Goal: Transaction & Acquisition: Complete application form

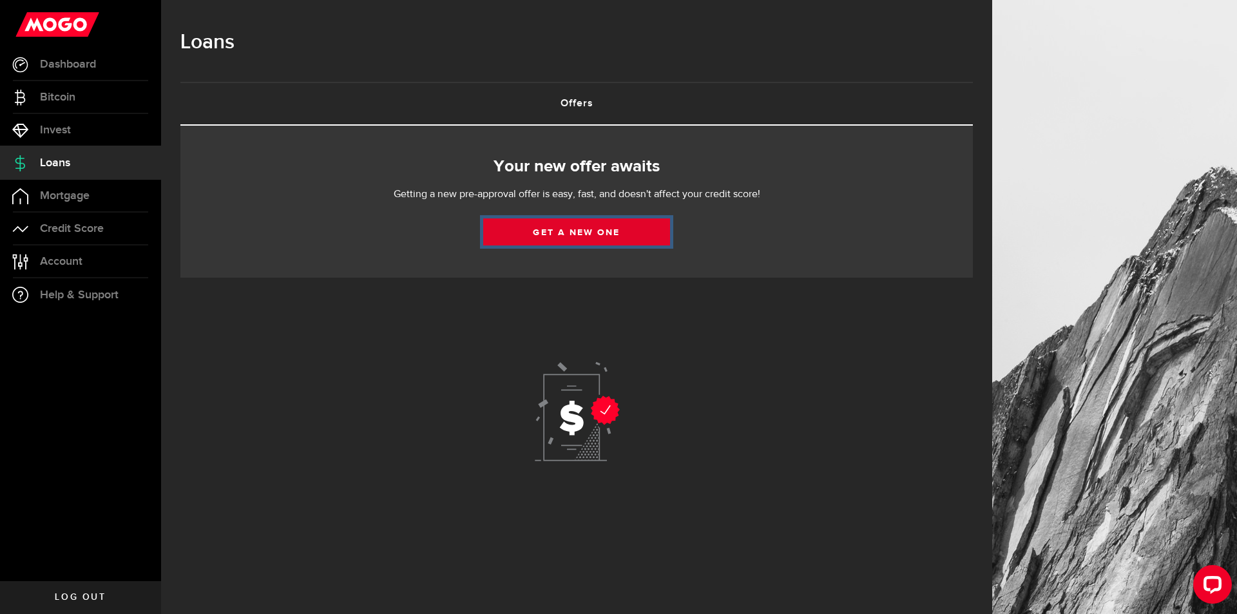
click at [541, 236] on link "Get a new one" at bounding box center [576, 231] width 187 height 27
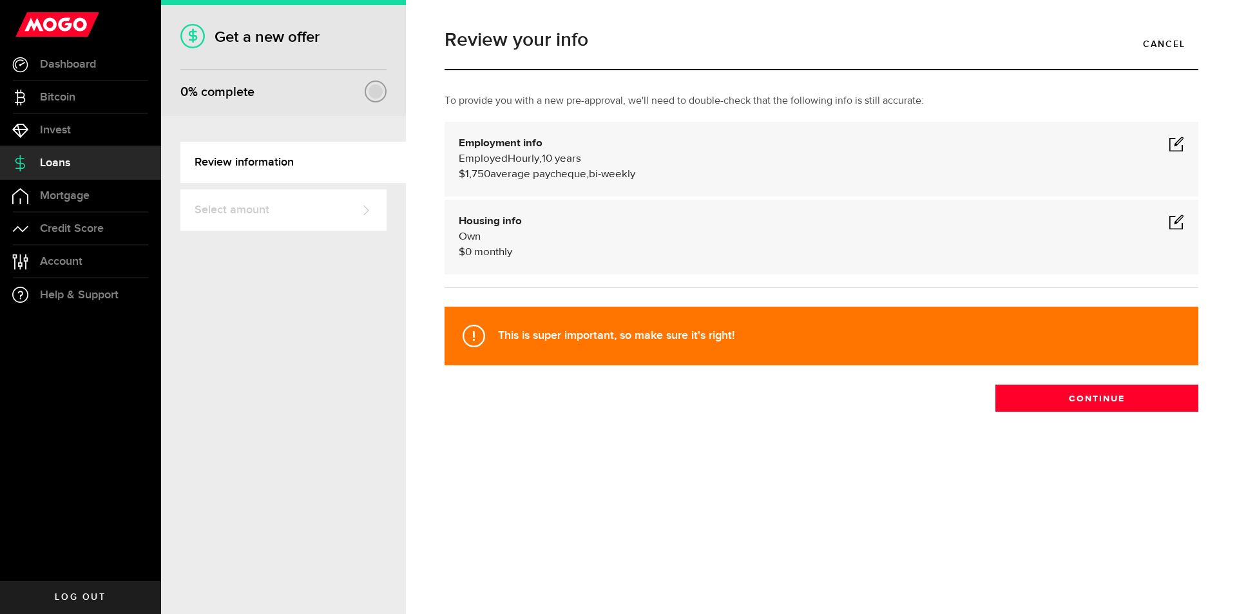
click at [1183, 147] on span at bounding box center [1175, 143] width 15 height 15
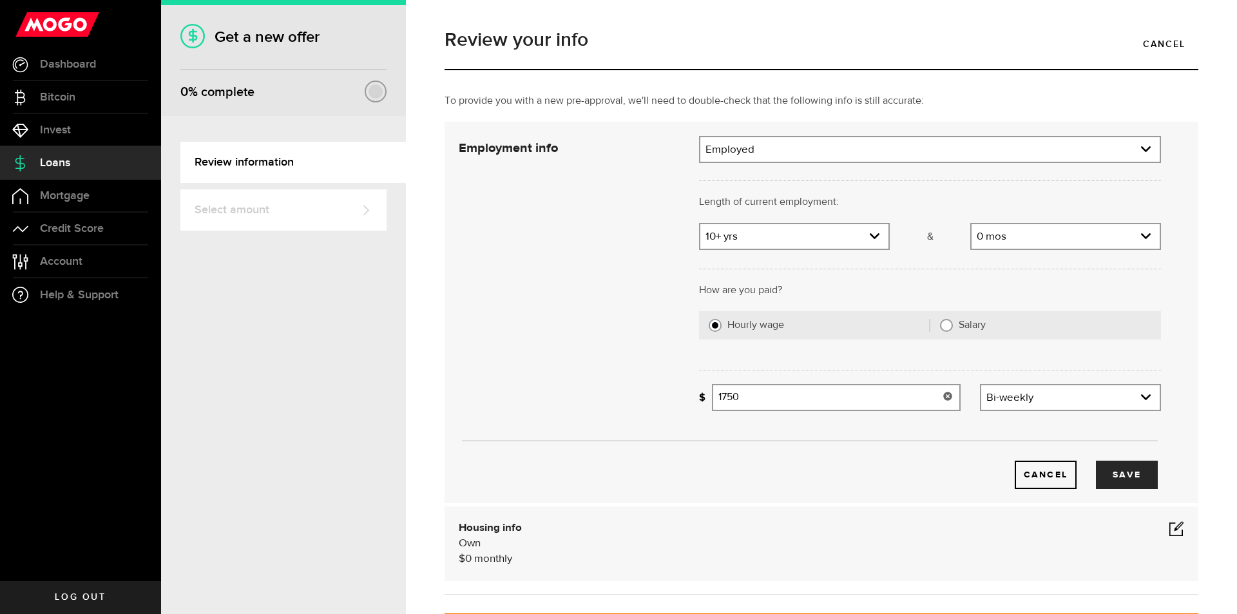
click at [739, 396] on input "1750" at bounding box center [836, 397] width 249 height 27
type input "1,780"
click at [1120, 468] on button "Save" at bounding box center [1127, 475] width 62 height 28
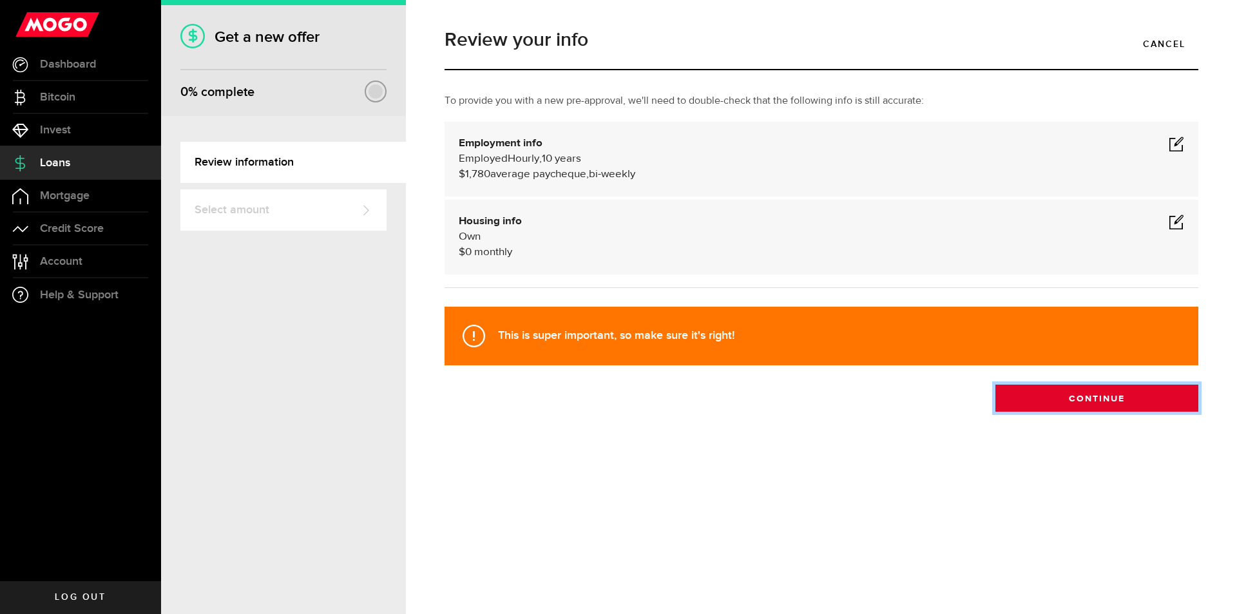
click at [1104, 399] on button "Continue" at bounding box center [1096, 398] width 203 height 27
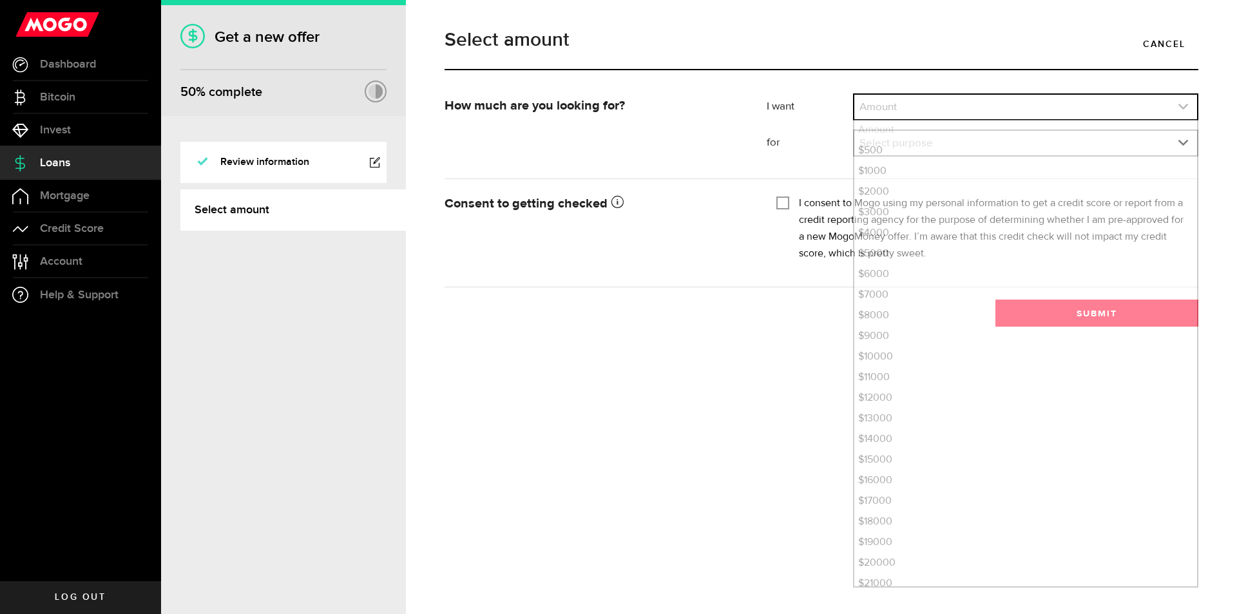
click at [1184, 107] on use "expand select" at bounding box center [1183, 107] width 10 height 6
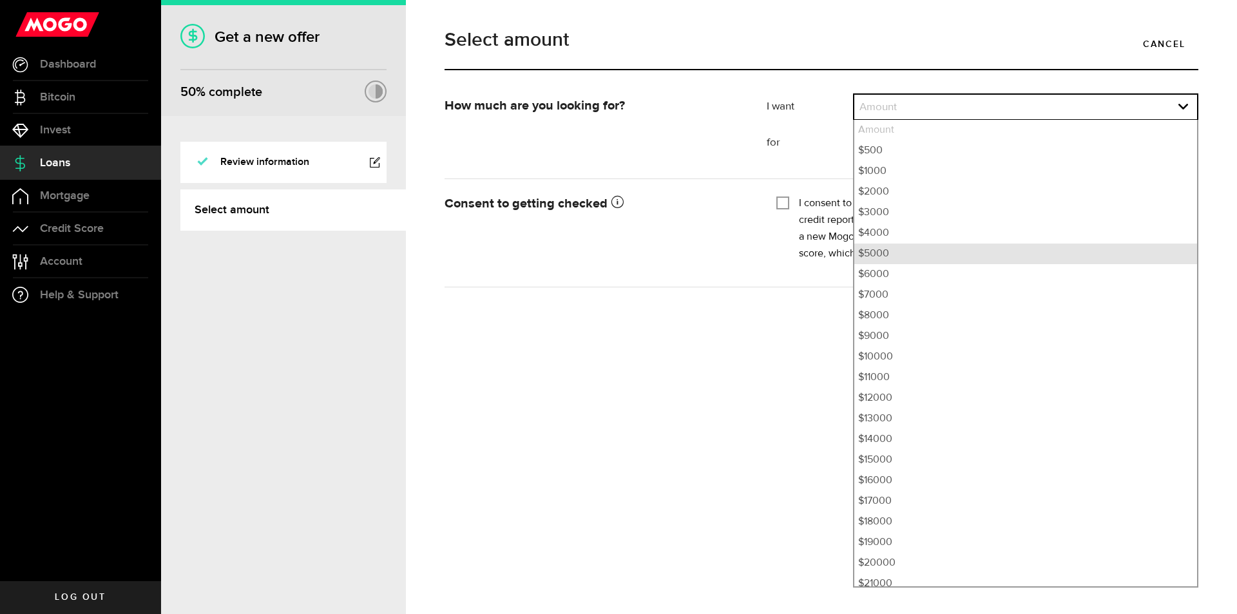
click at [878, 257] on li "$5000" at bounding box center [1025, 253] width 343 height 21
select select "5000"
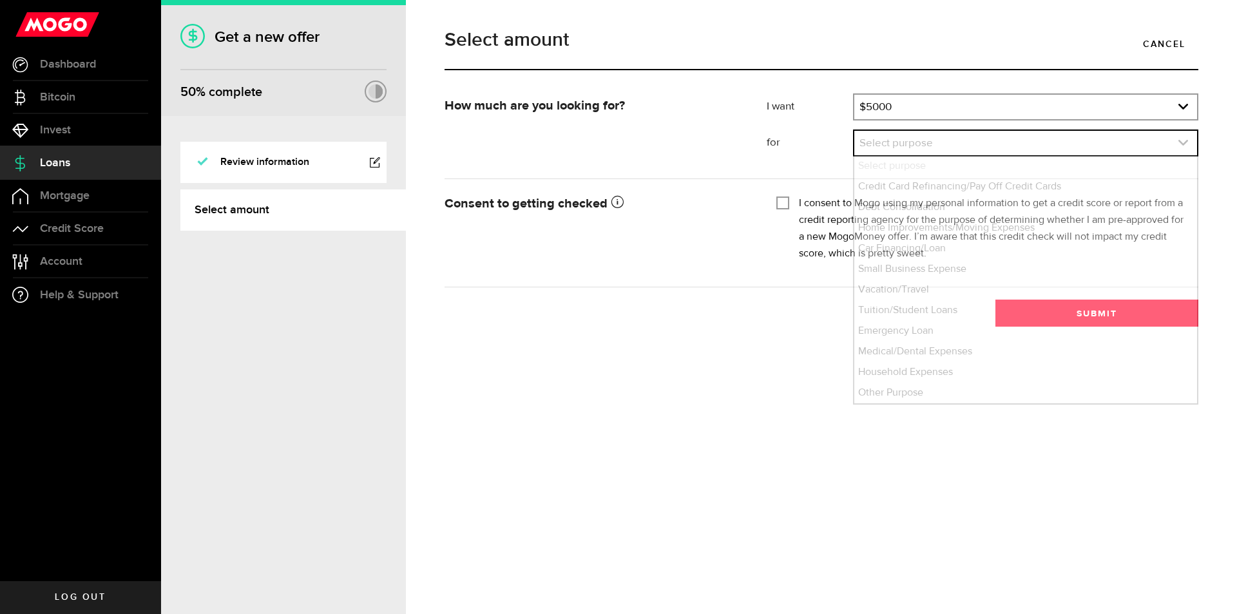
click at [870, 145] on link "expand select" at bounding box center [1025, 143] width 343 height 24
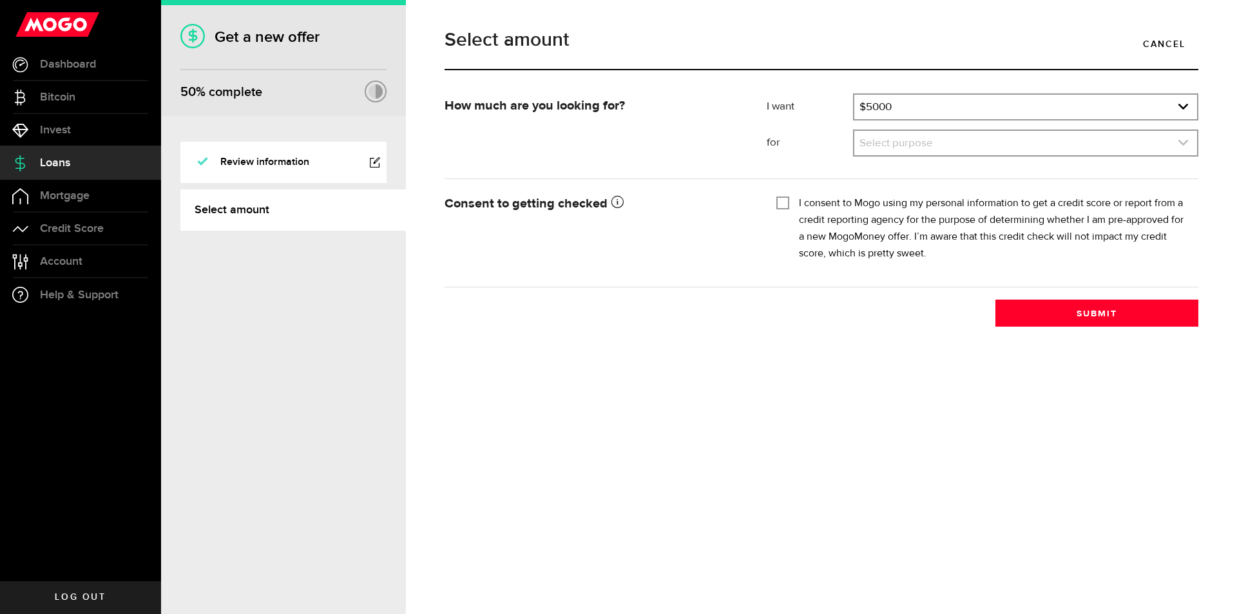
click at [1186, 142] on use "expand select" at bounding box center [1183, 143] width 10 height 6
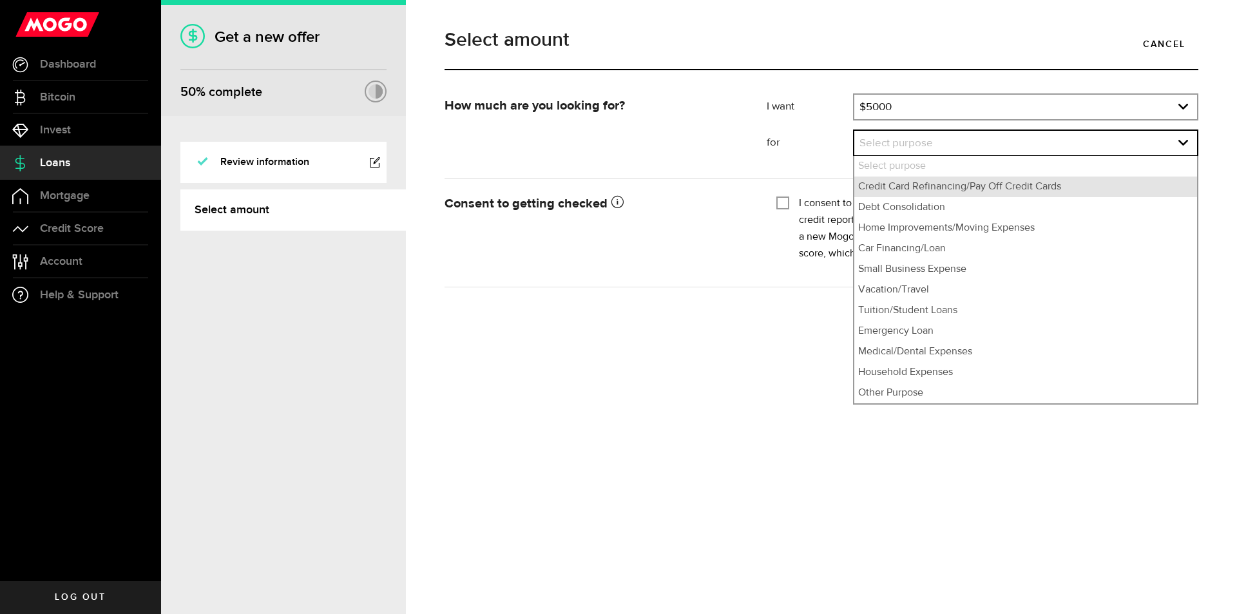
click at [1016, 191] on li "Credit Card Refinancing/Pay Off Credit Cards" at bounding box center [1025, 186] width 343 height 21
select select "Credit Card Refinancing/Pay Off Credit Cards"
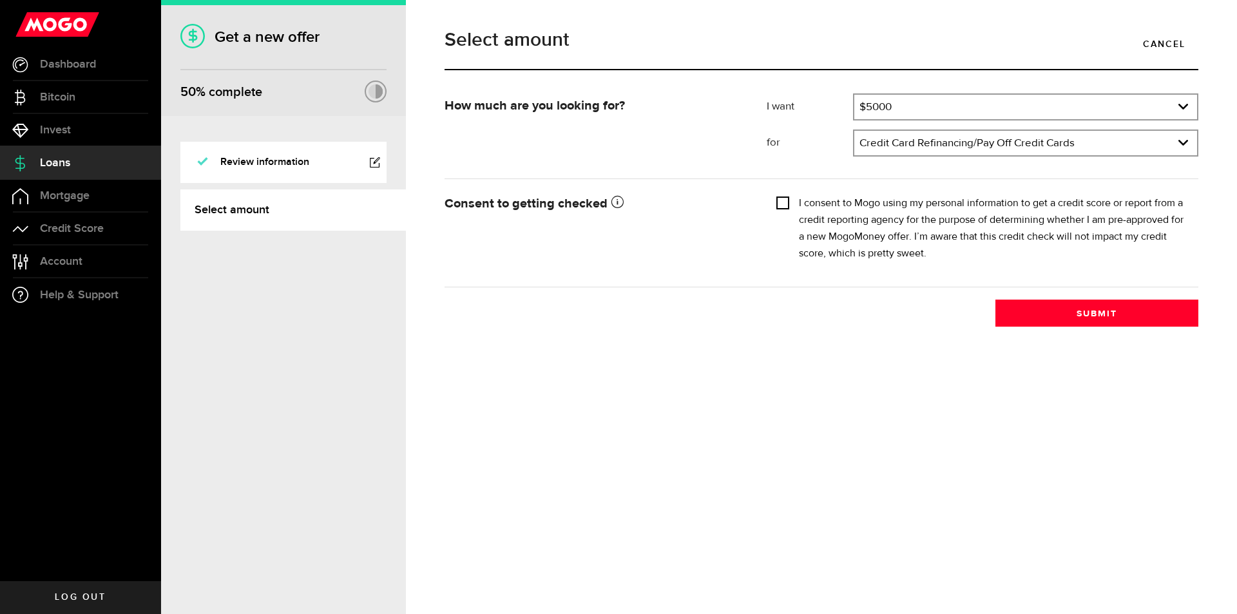
click at [785, 204] on input "I consent to Mogo using my personal information to get a credit score or report…" at bounding box center [782, 201] width 13 height 13
checkbox input "true"
click at [1099, 314] on button "Submit" at bounding box center [1096, 313] width 203 height 27
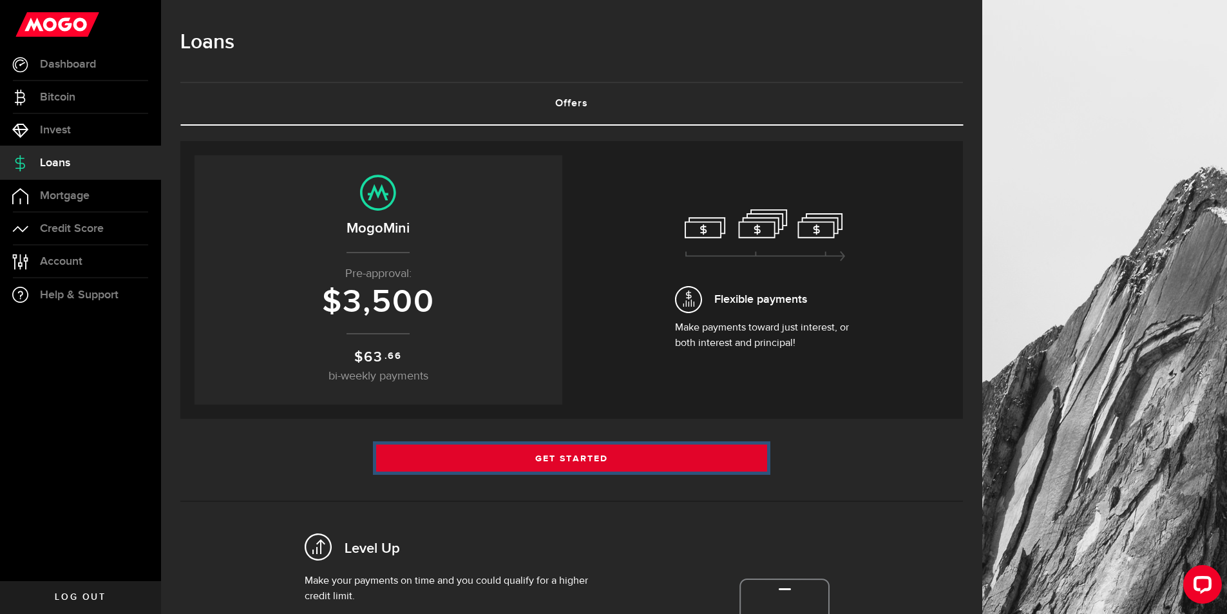
click at [556, 456] on link "Get Started" at bounding box center [572, 457] width 392 height 27
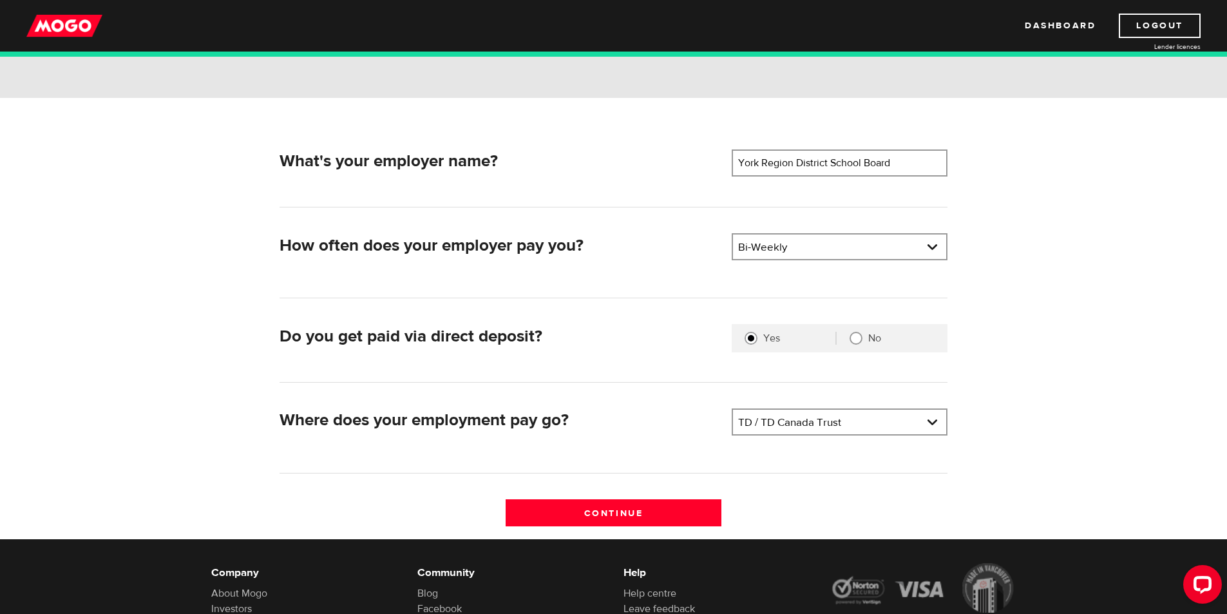
scroll to position [129, 0]
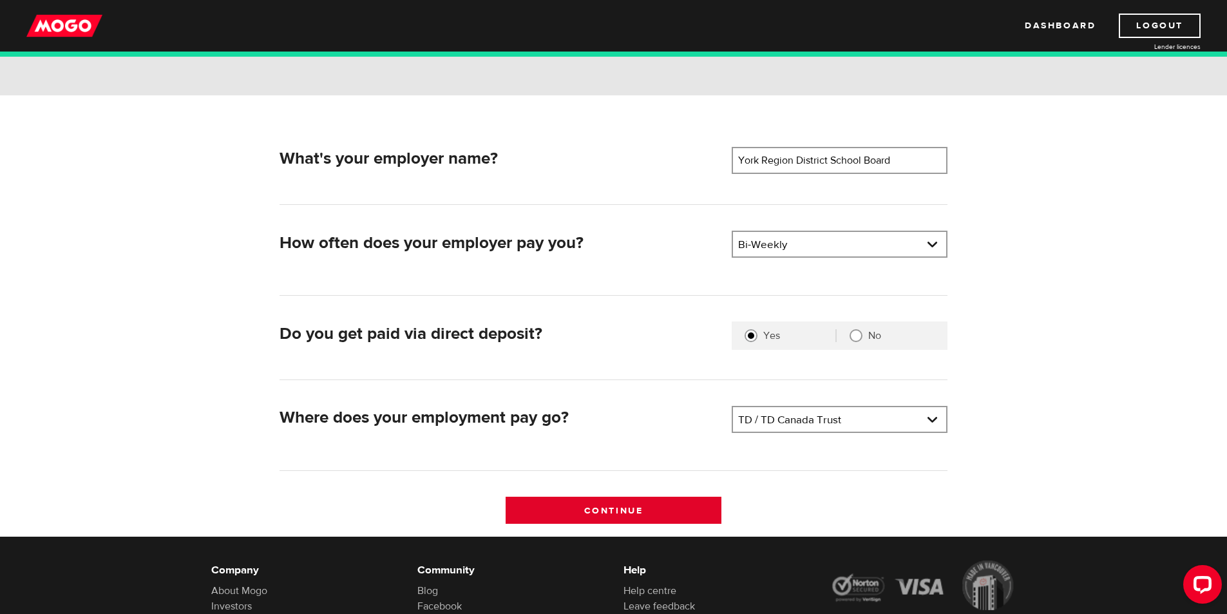
click at [598, 514] on input "Continue" at bounding box center [614, 510] width 216 height 27
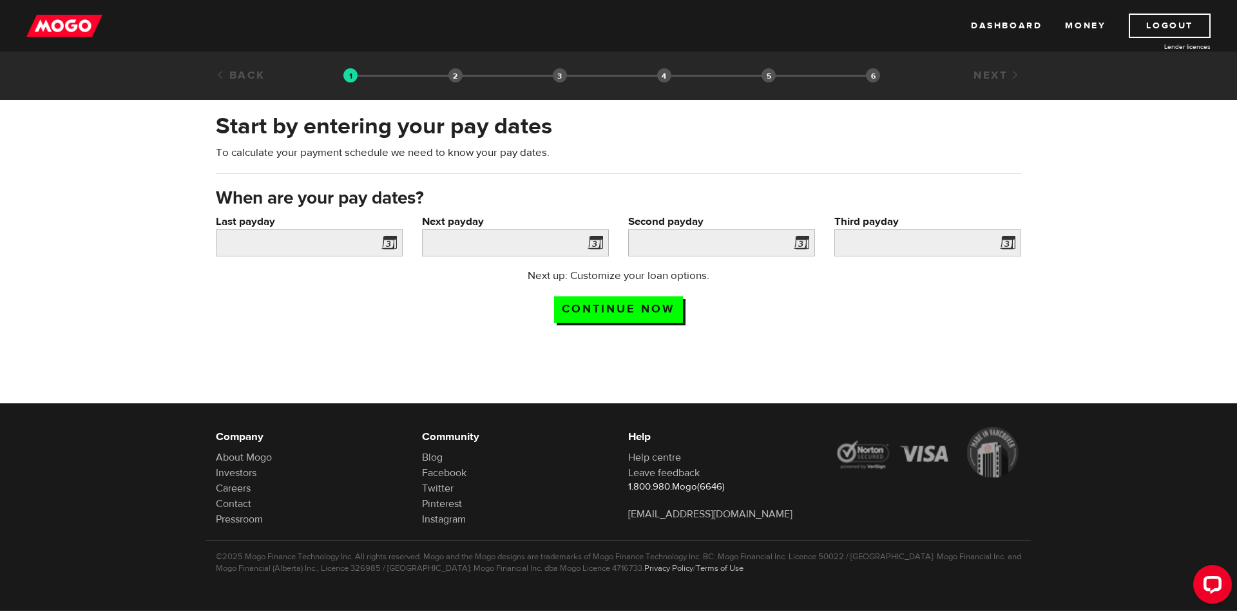
click at [386, 244] on span at bounding box center [386, 244] width 19 height 21
click at [388, 240] on span at bounding box center [386, 244] width 19 height 21
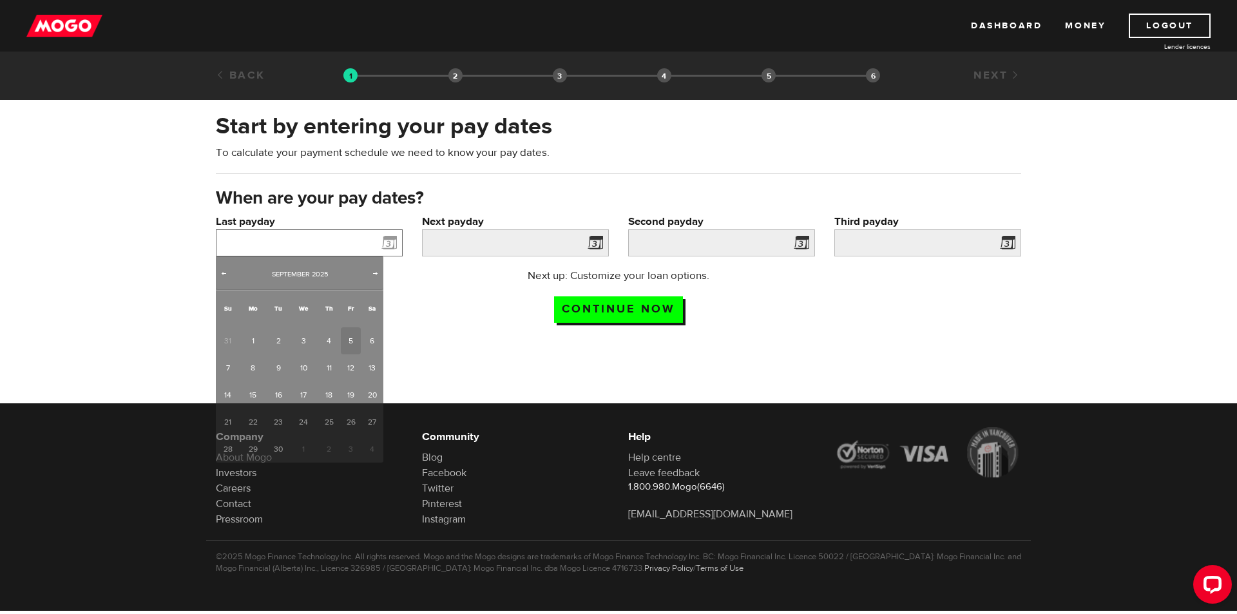
click at [341, 238] on input "Last payday" at bounding box center [309, 242] width 187 height 27
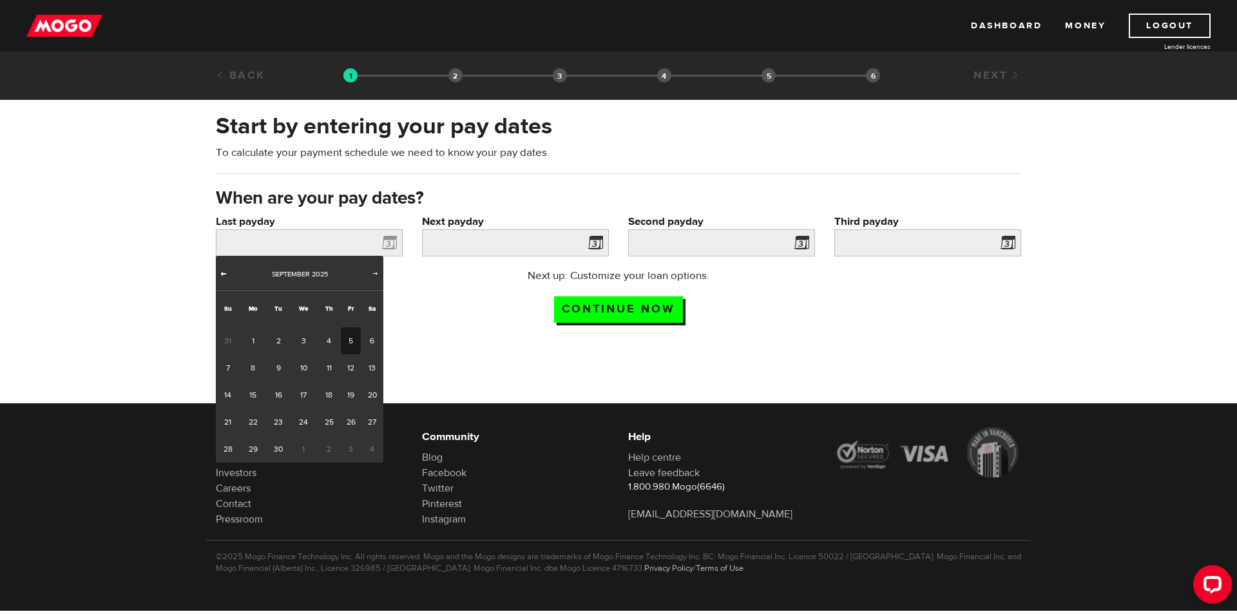
click at [224, 272] on span "Prev" at bounding box center [223, 273] width 10 height 10
click at [327, 449] on link "28" at bounding box center [329, 448] width 24 height 27
type input "2025/08/28"
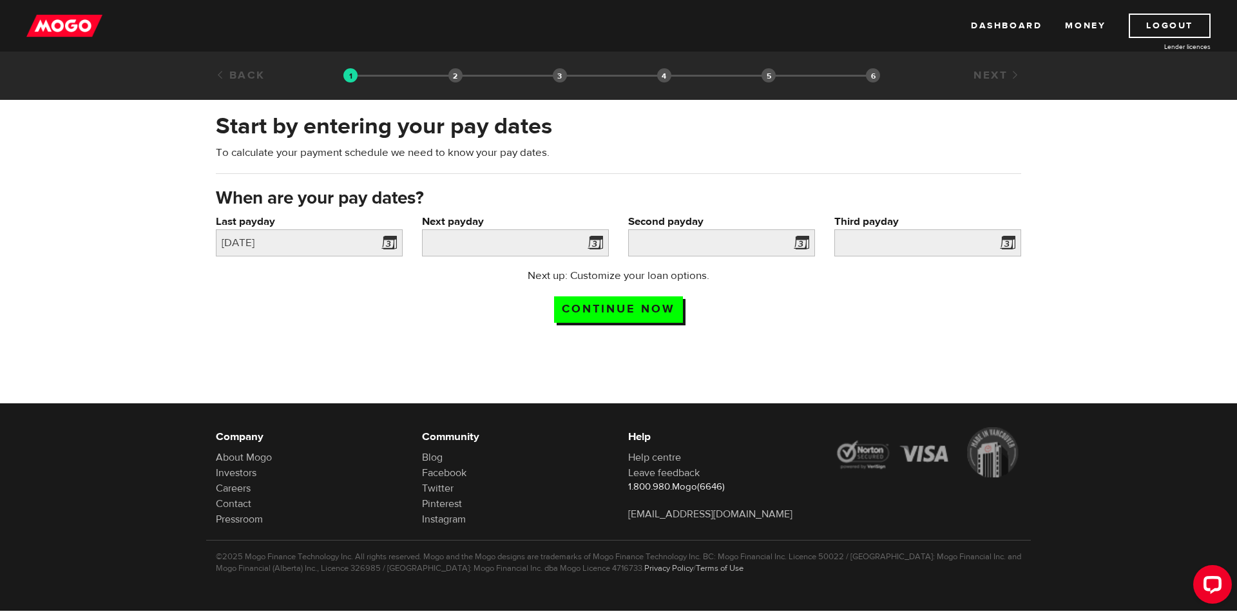
click at [593, 242] on span at bounding box center [592, 244] width 19 height 21
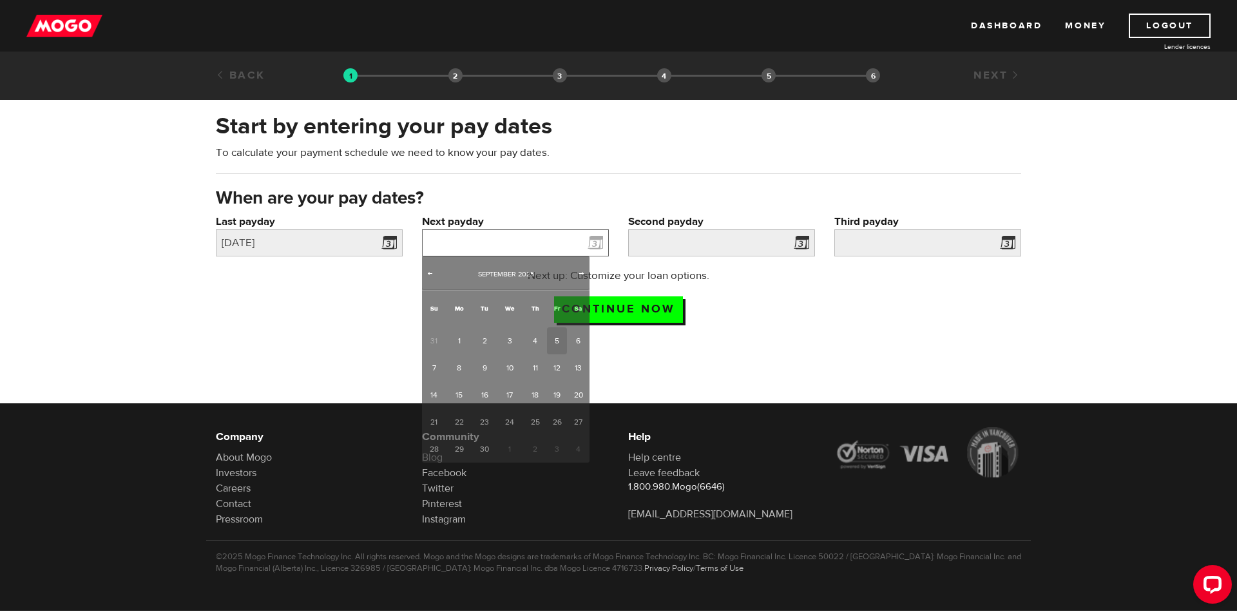
click at [532, 239] on input "Next payday" at bounding box center [515, 242] width 187 height 27
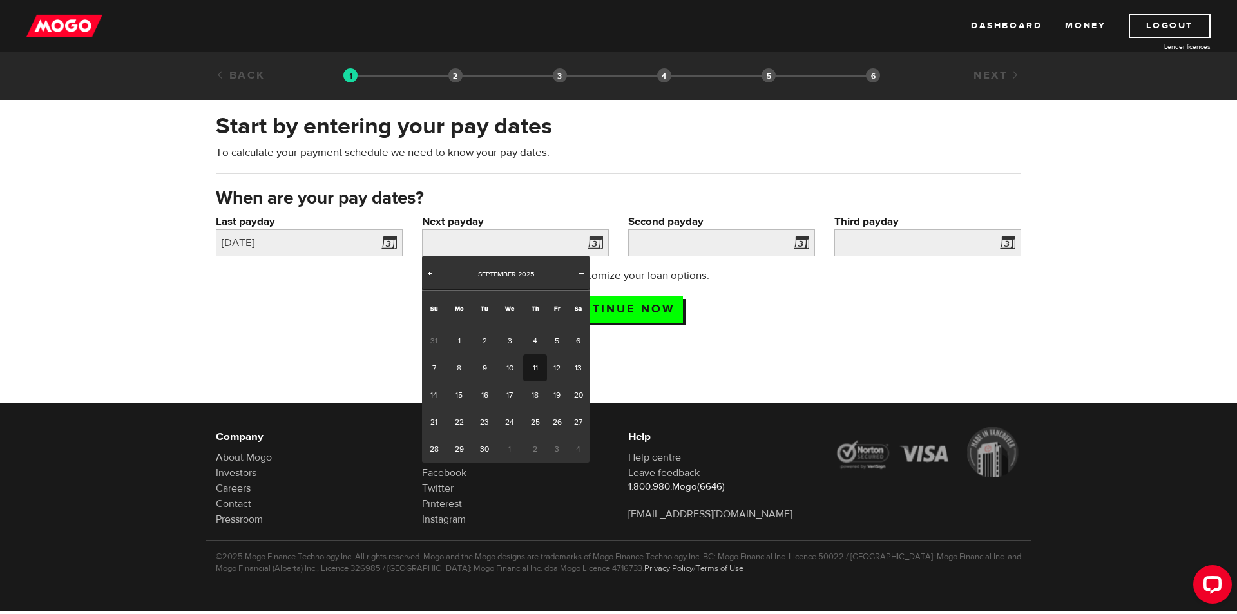
click at [534, 364] on link "11" at bounding box center [535, 367] width 24 height 27
type input "2025/09/11"
type input "2025/9/25"
type input "2025/10/9"
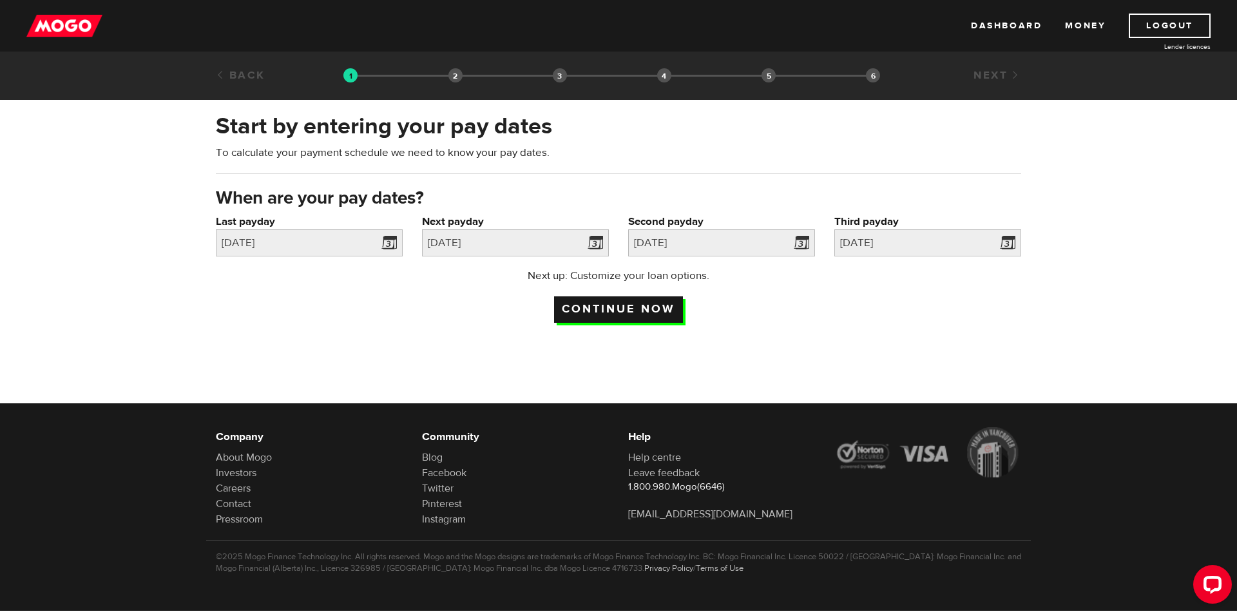
click at [631, 308] on input "Continue now" at bounding box center [618, 309] width 129 height 26
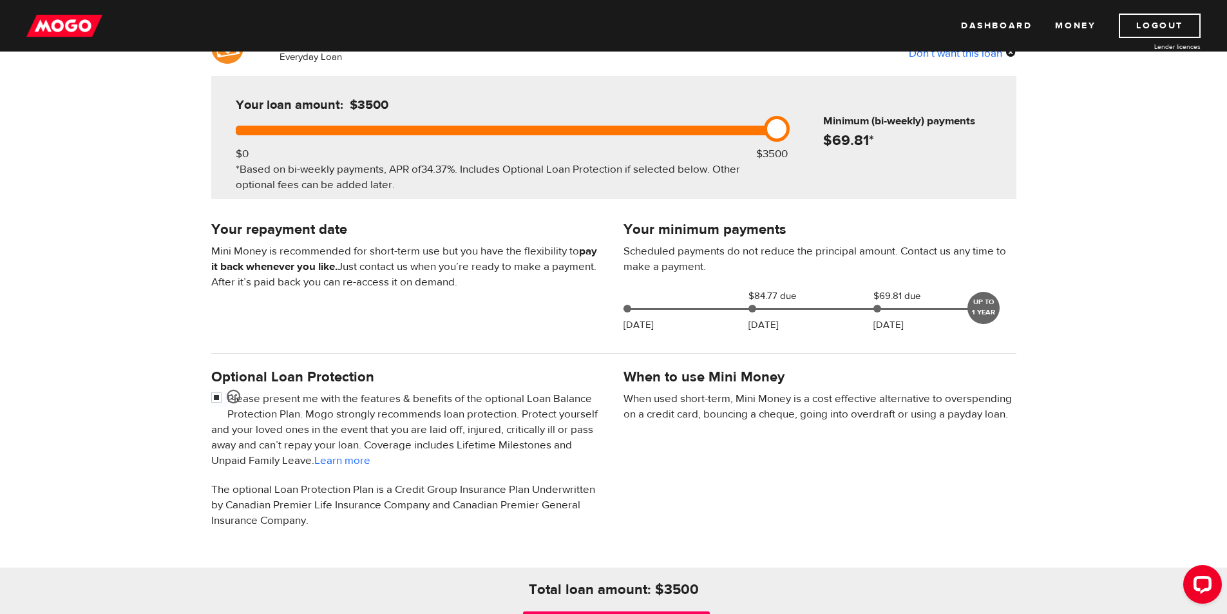
scroll to position [129, 0]
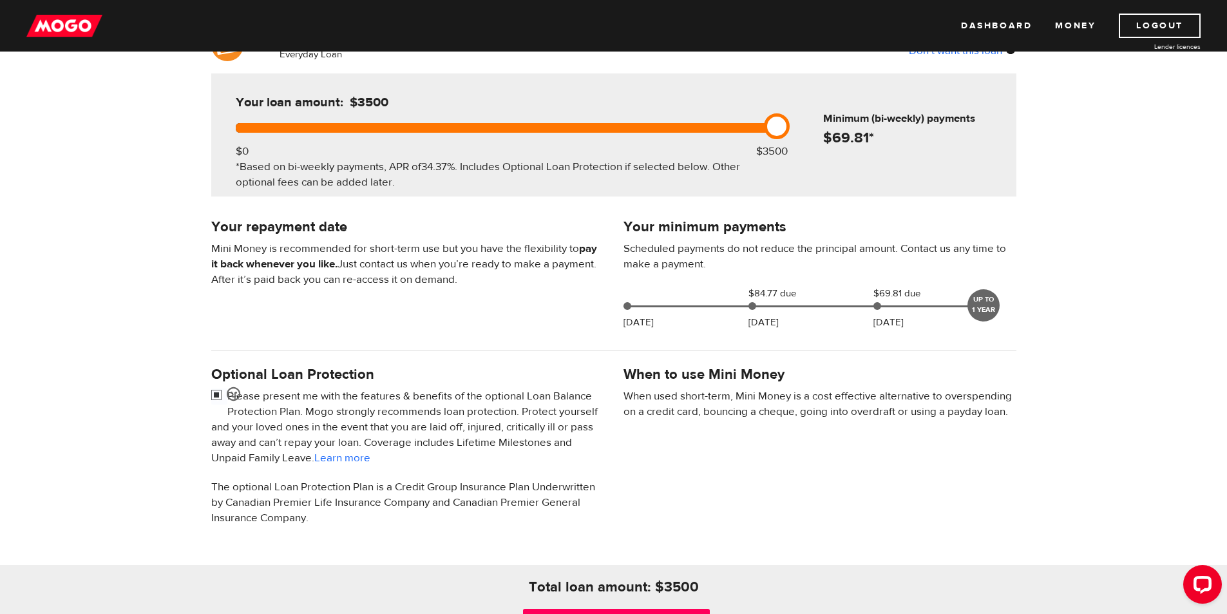
click at [218, 390] on input "checkbox" at bounding box center [219, 396] width 16 height 16
checkbox input "false"
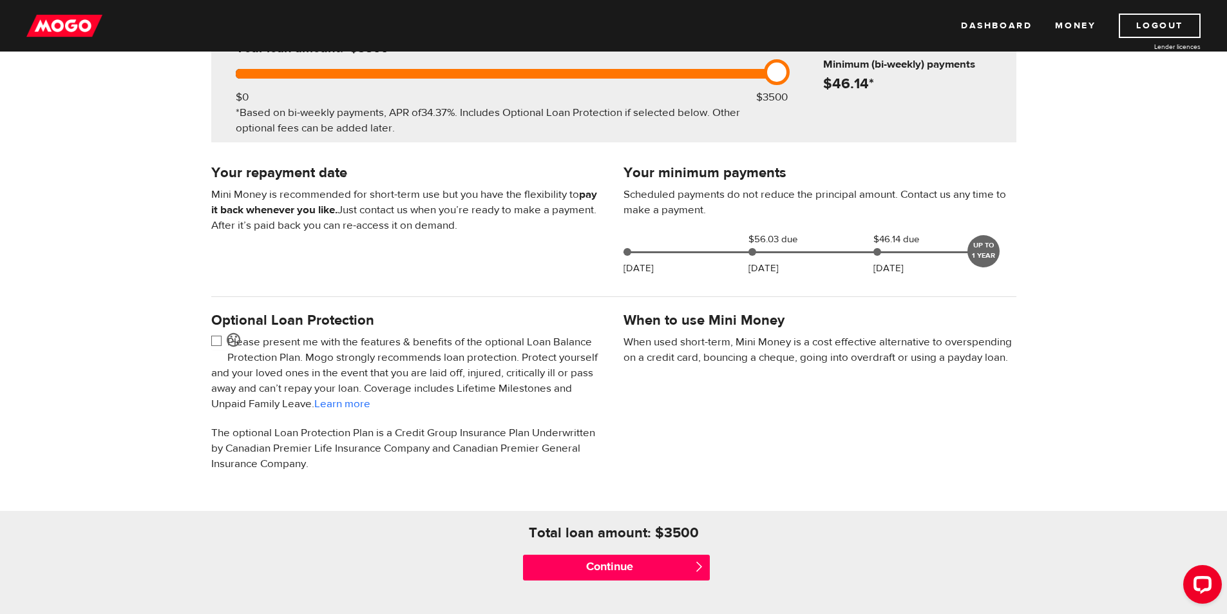
scroll to position [258, 0]
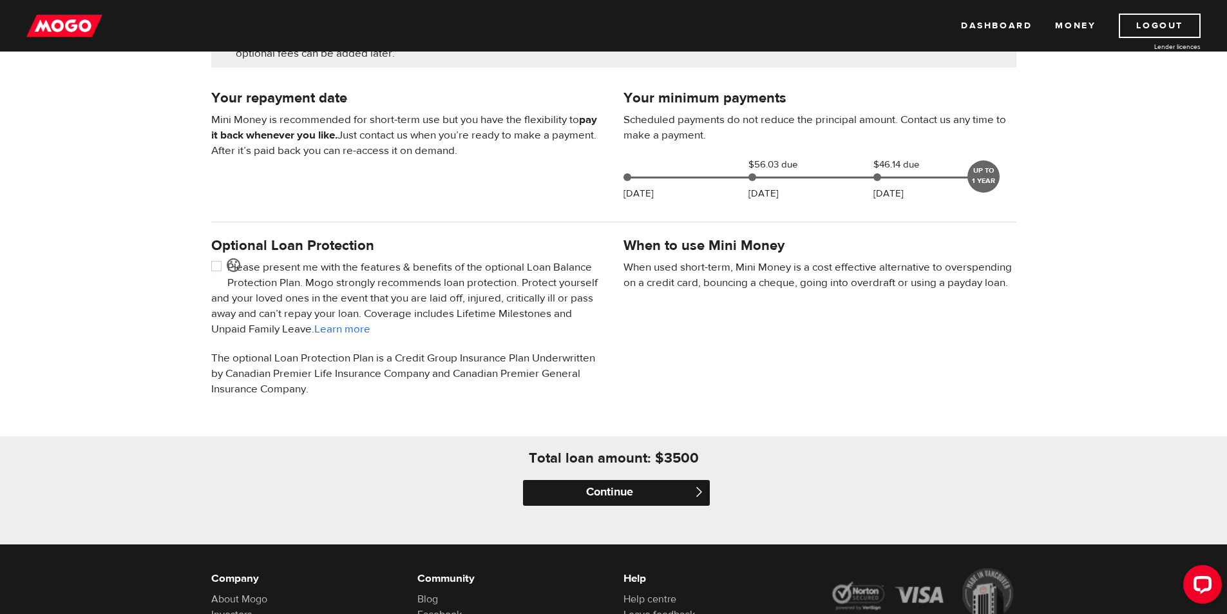
click at [607, 493] on input "Continue" at bounding box center [616, 493] width 187 height 26
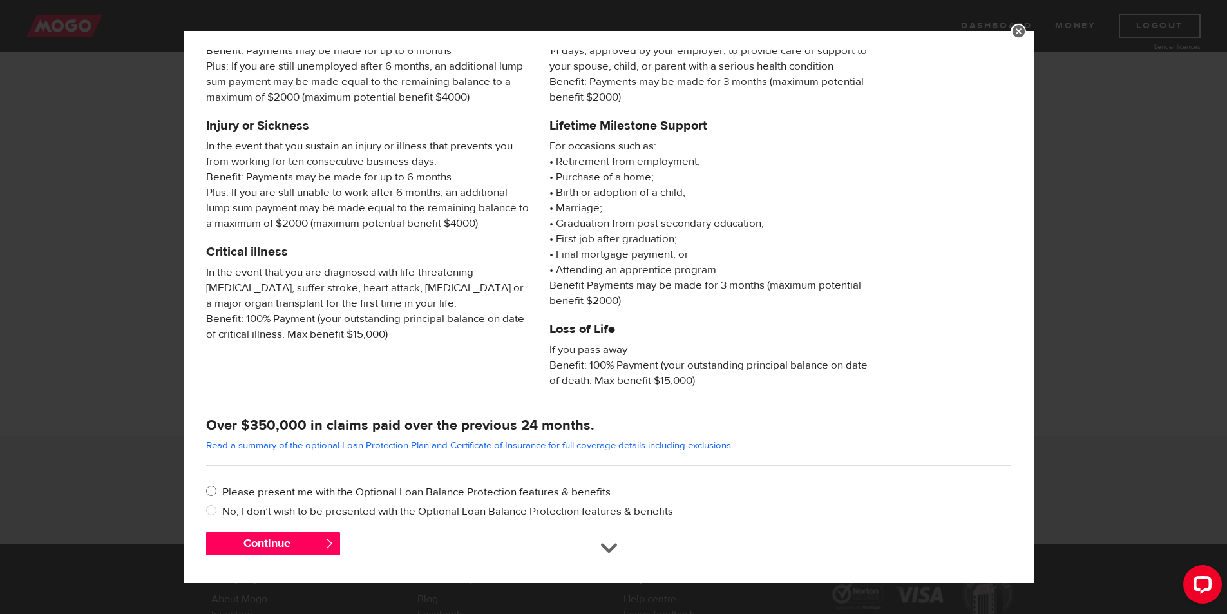
scroll to position [99, 0]
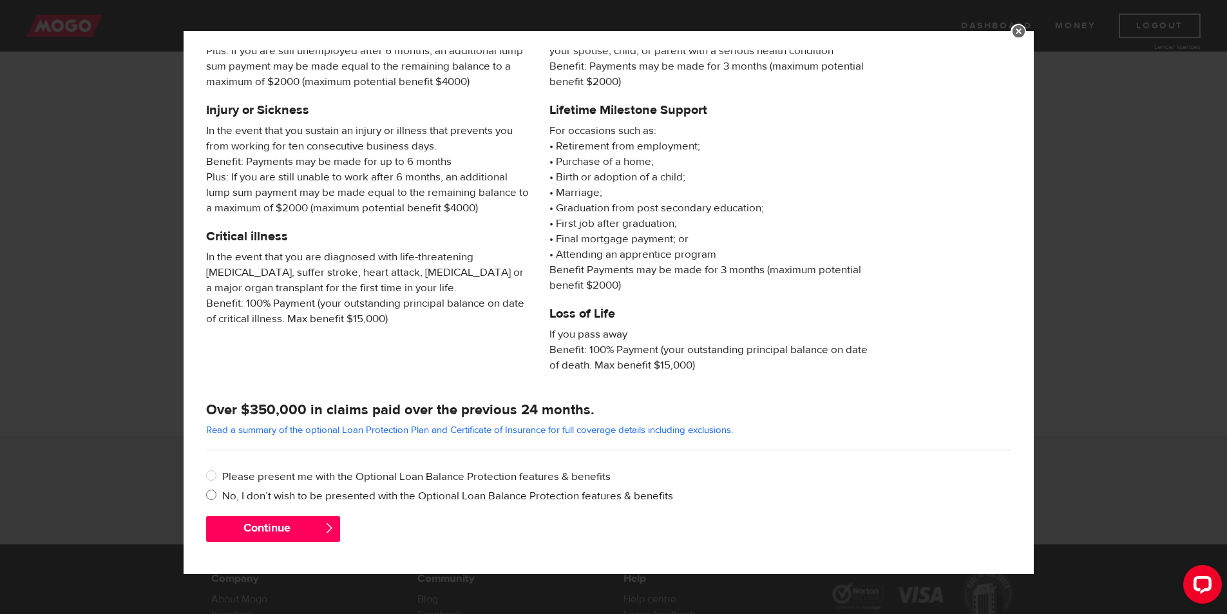
click at [211, 497] on input "No, I don’t wish to be presented with the Optional Loan Balance Protection feat…" at bounding box center [214, 496] width 16 height 16
radio input "true"
click at [255, 527] on button "Continue" at bounding box center [273, 529] width 134 height 26
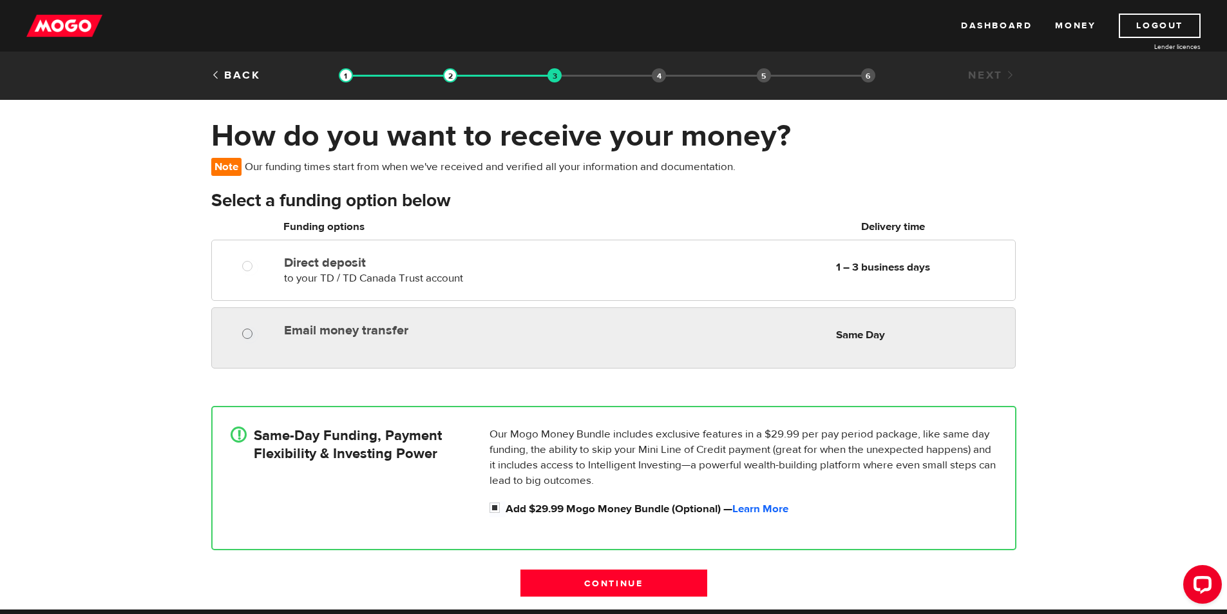
radio input "true"
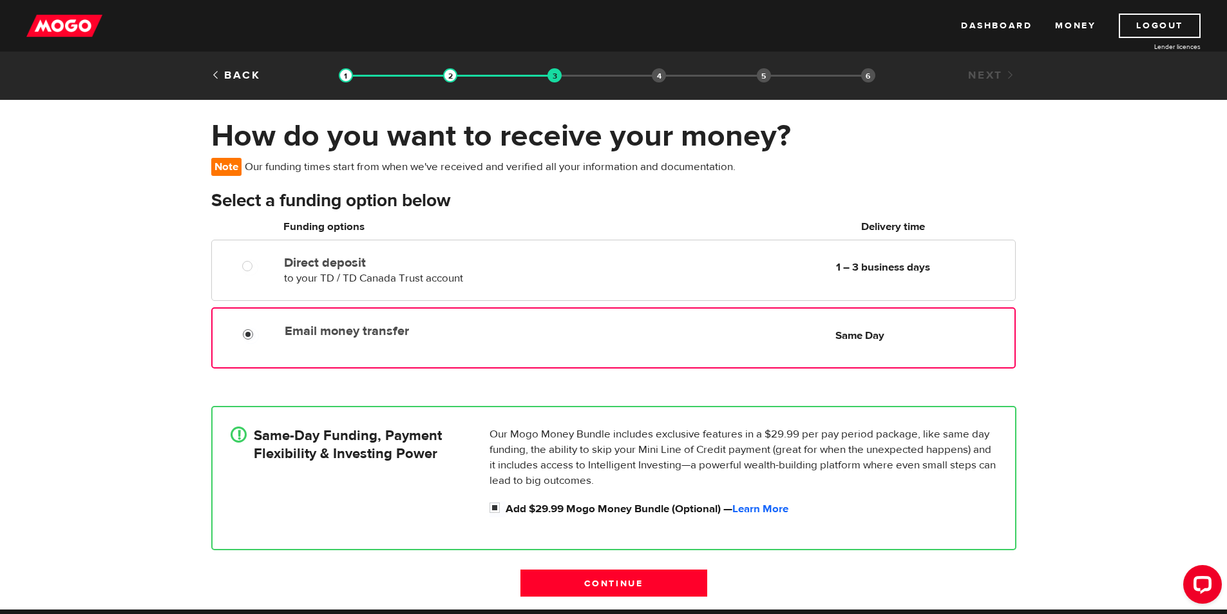
click at [245, 334] on input "Email money transfer" at bounding box center [251, 336] width 16 height 16
click at [613, 585] on input "Continue" at bounding box center [613, 582] width 187 height 27
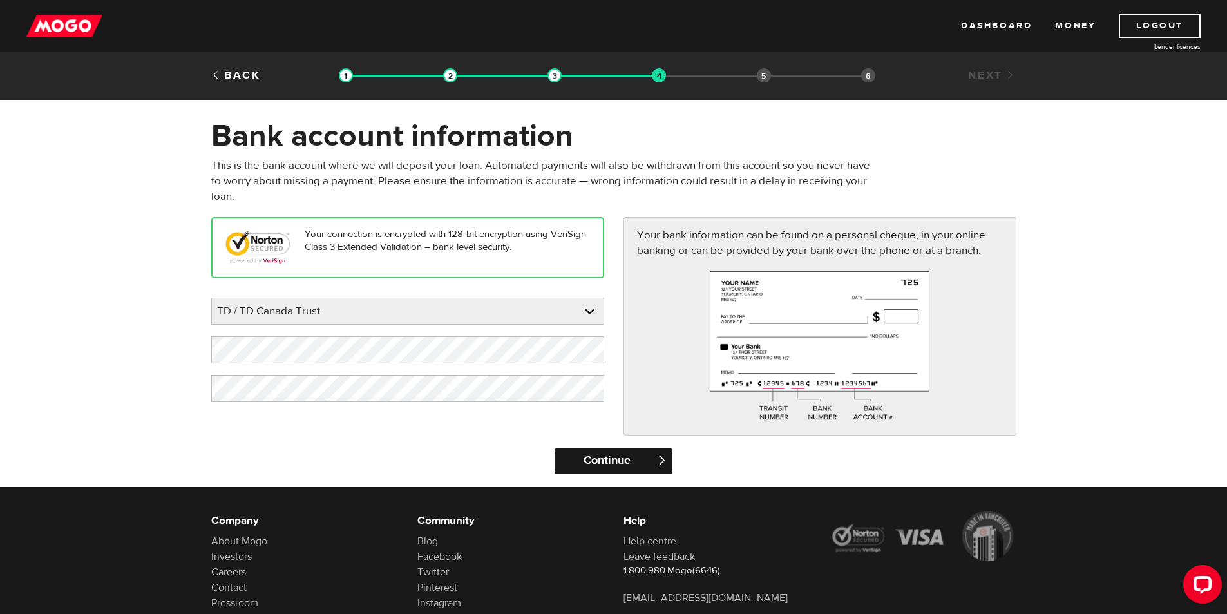
click at [617, 457] on input "Continue" at bounding box center [614, 461] width 118 height 26
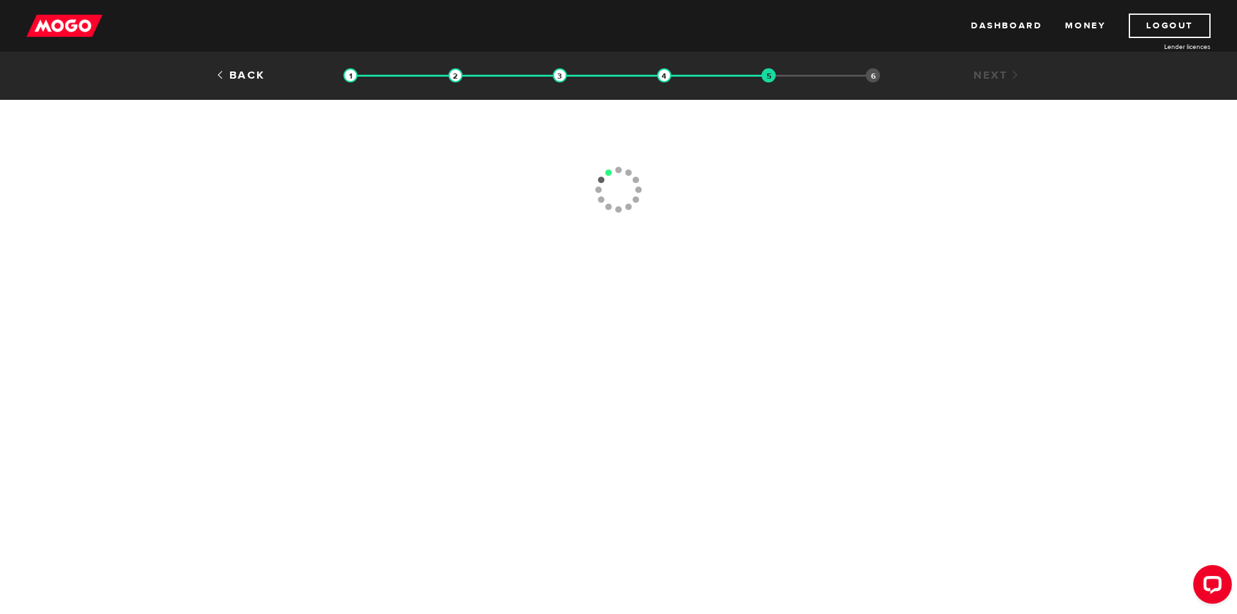
type input "[PHONE_NUMBER]"
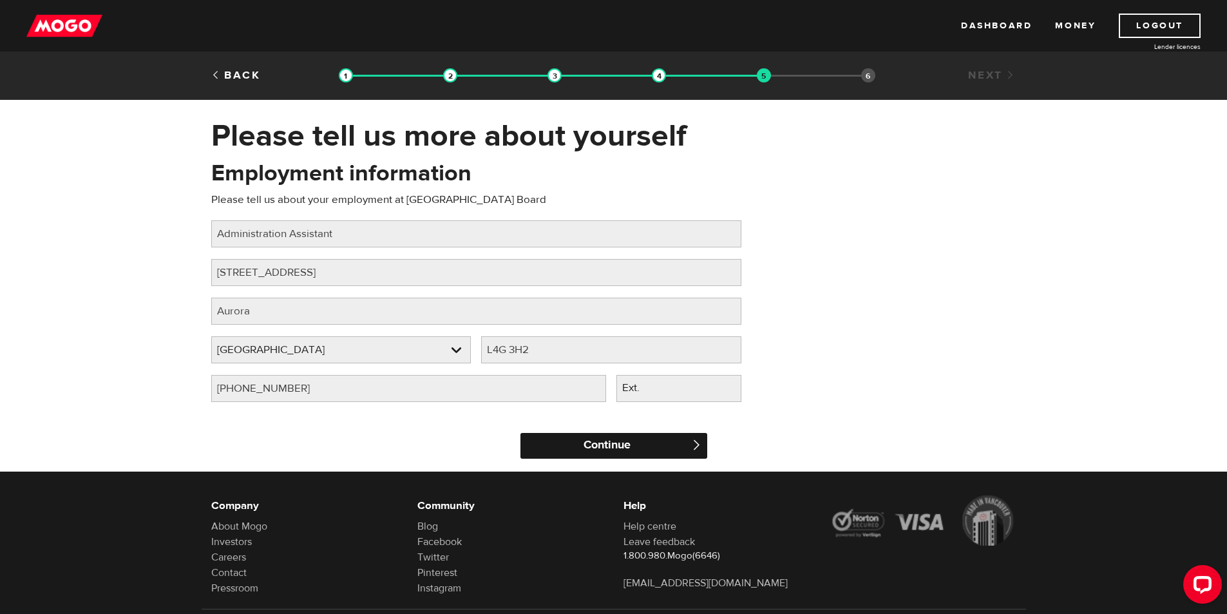
click at [607, 444] on input "Continue" at bounding box center [613, 446] width 187 height 26
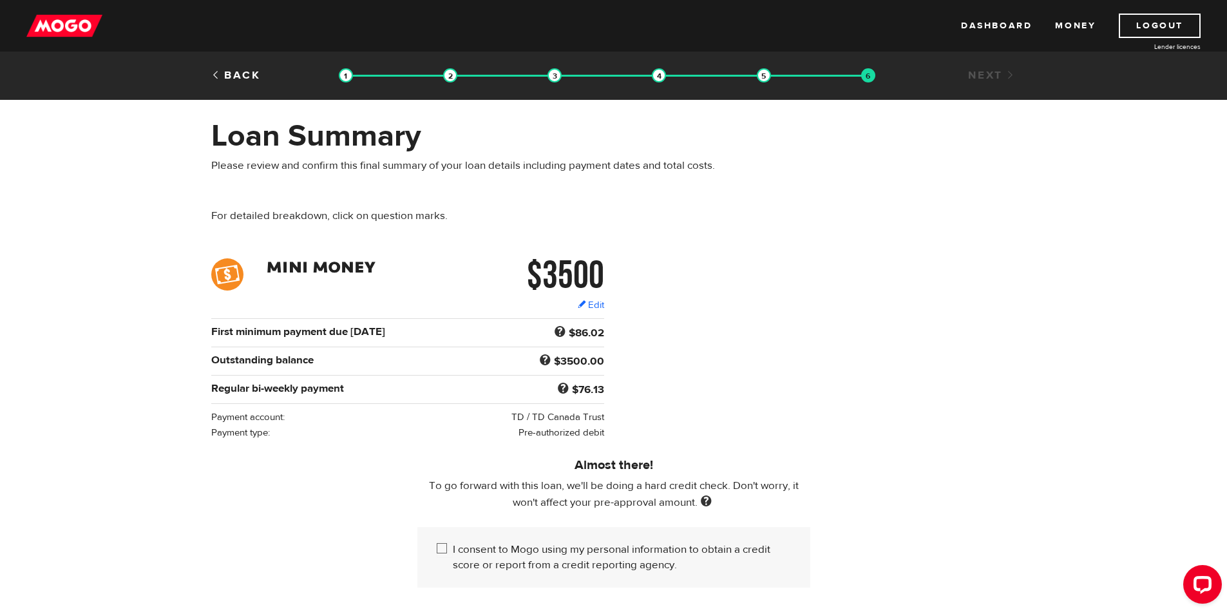
click at [439, 547] on input "I consent to Mogo using my personal information to obtain a credit score or rep…" at bounding box center [445, 550] width 16 height 16
checkbox input "true"
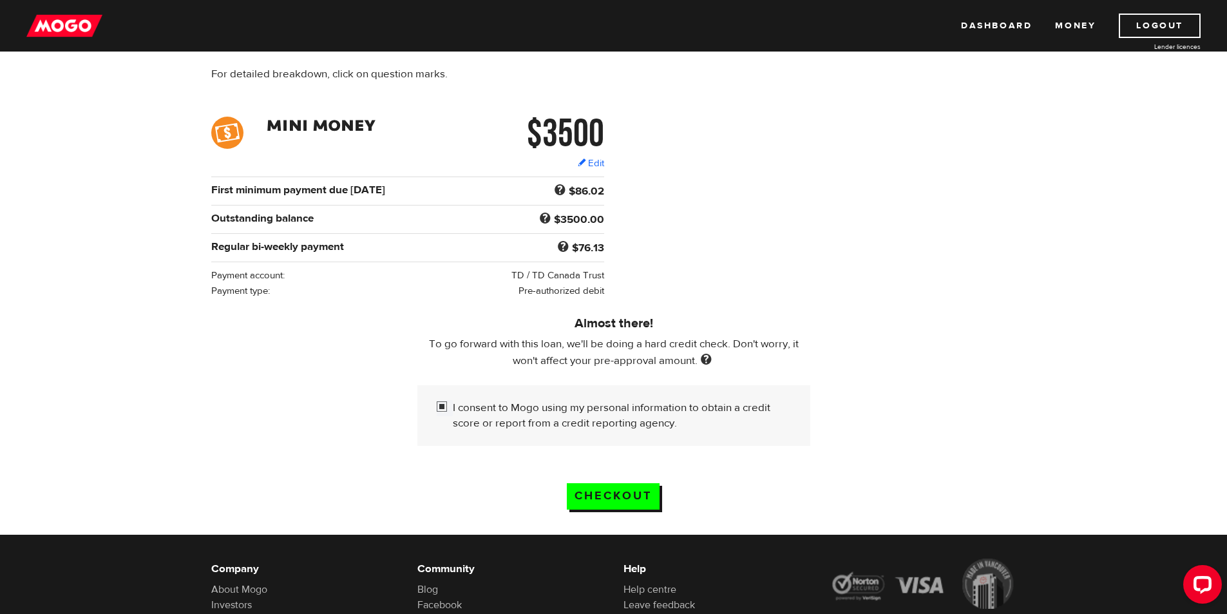
scroll to position [193, 0]
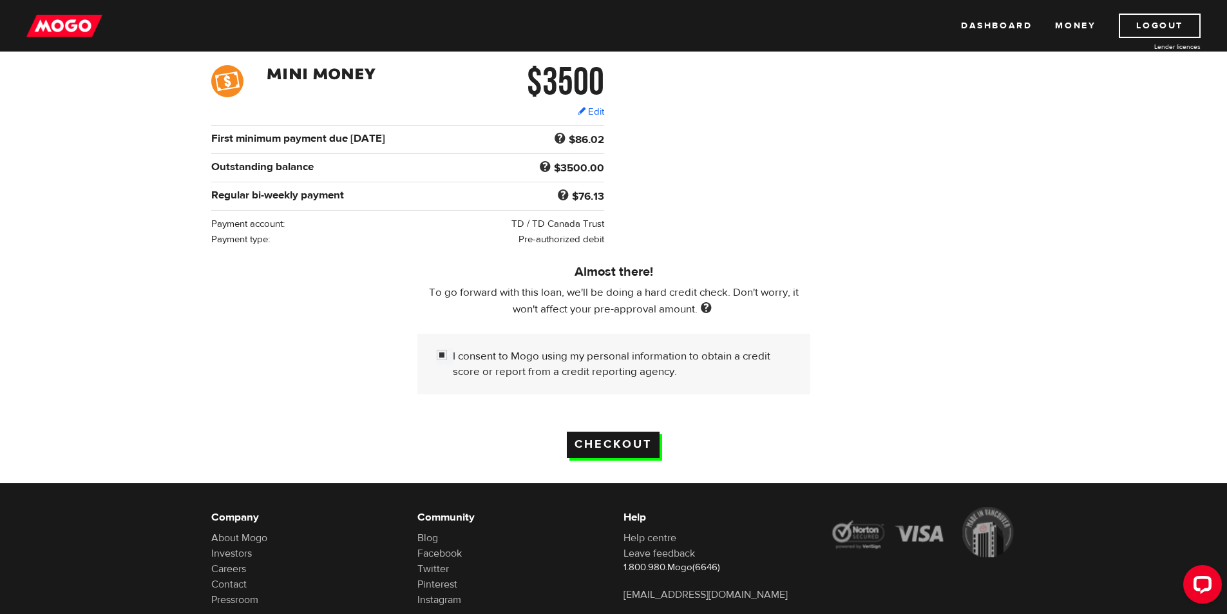
click at [595, 433] on input "Checkout" at bounding box center [613, 445] width 93 height 26
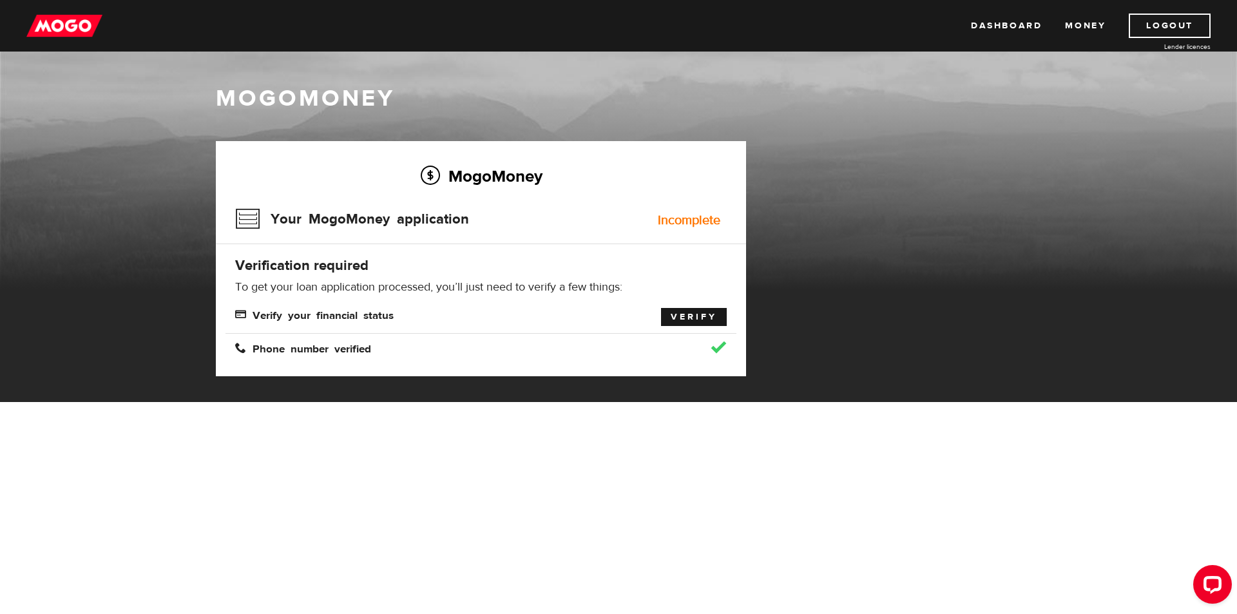
click at [701, 316] on link "Verify" at bounding box center [694, 317] width 66 height 18
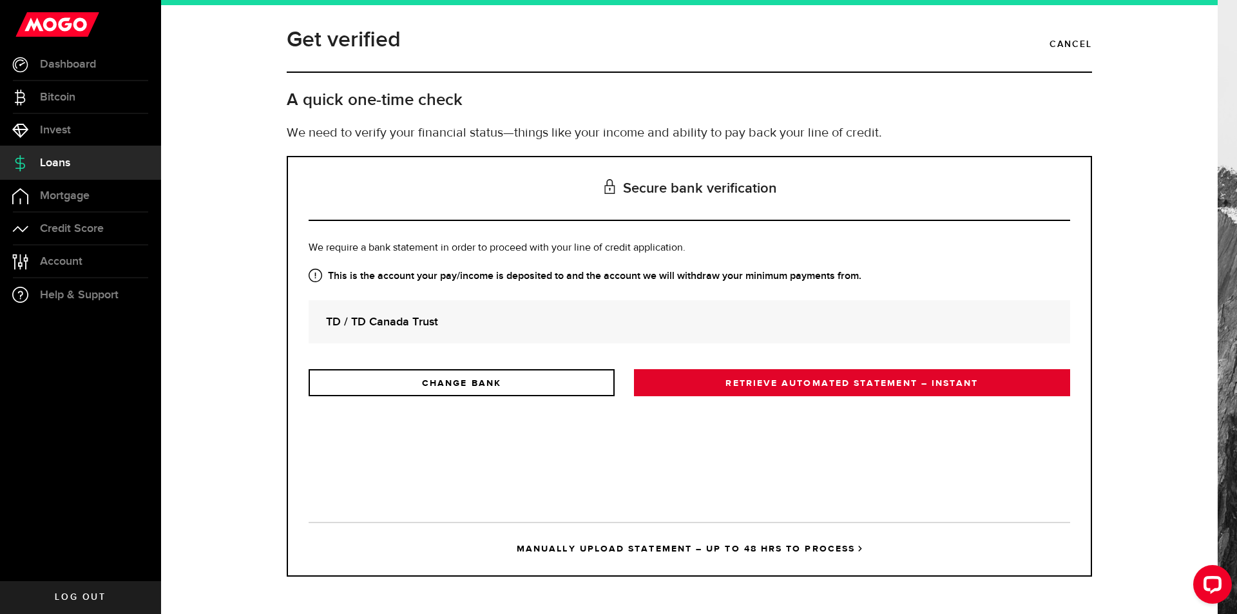
click at [813, 384] on link "RETRIEVE AUTOMATED STATEMENT – INSTANT" at bounding box center [852, 382] width 436 height 27
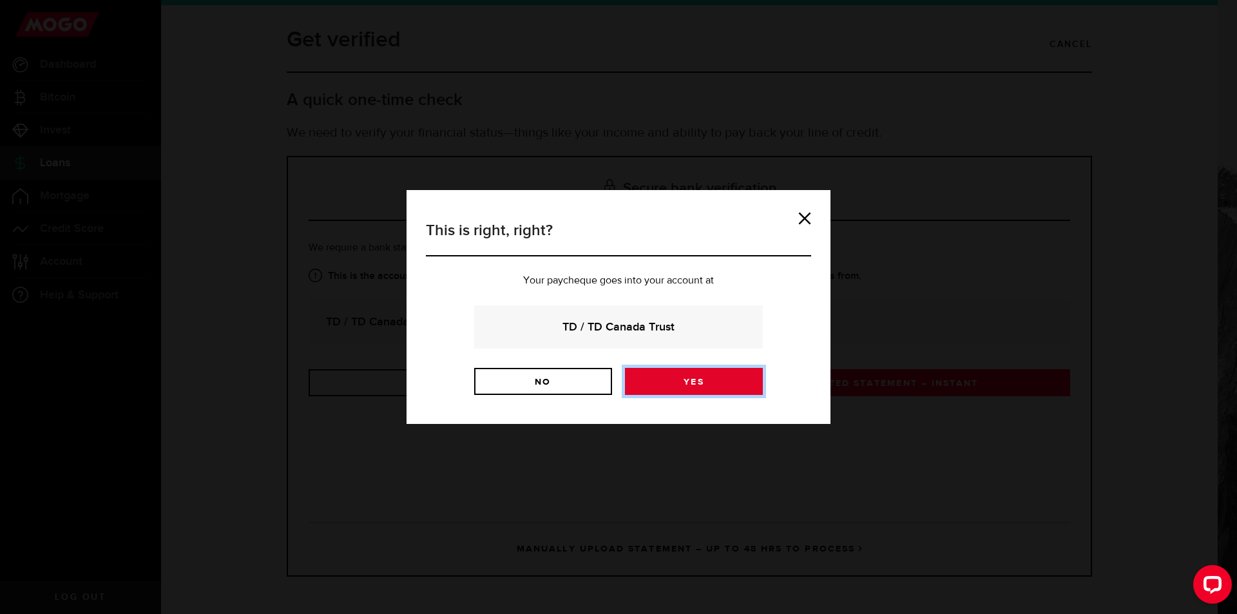
click at [689, 379] on link "Yes" at bounding box center [694, 381] width 138 height 27
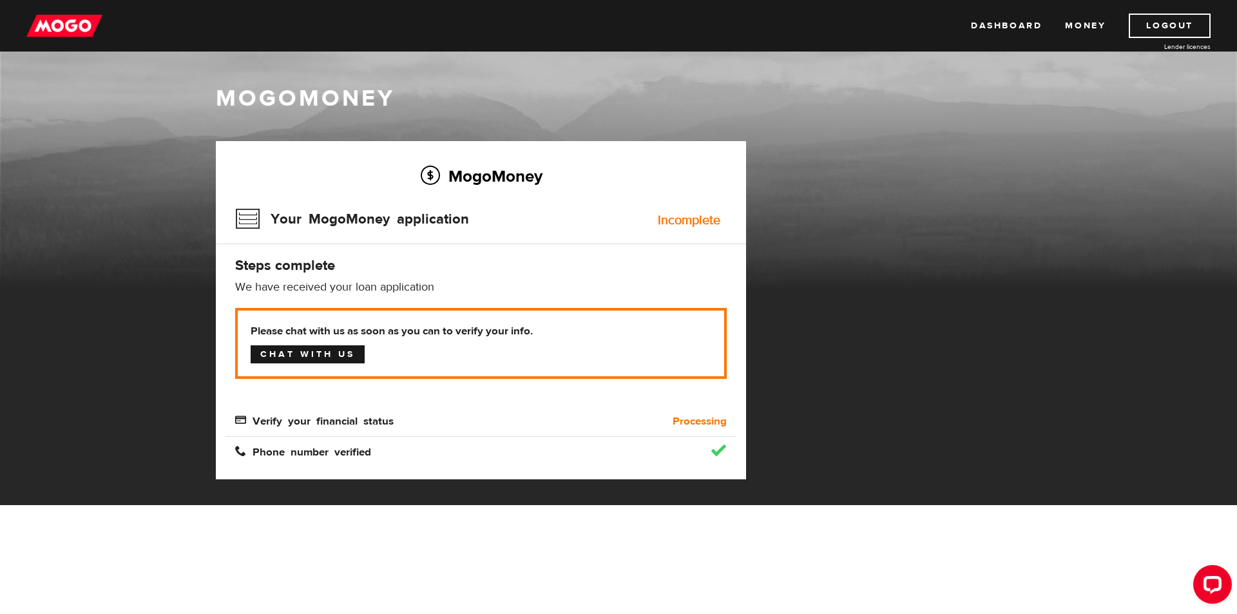
click at [312, 357] on link "Chat with us" at bounding box center [308, 354] width 114 height 18
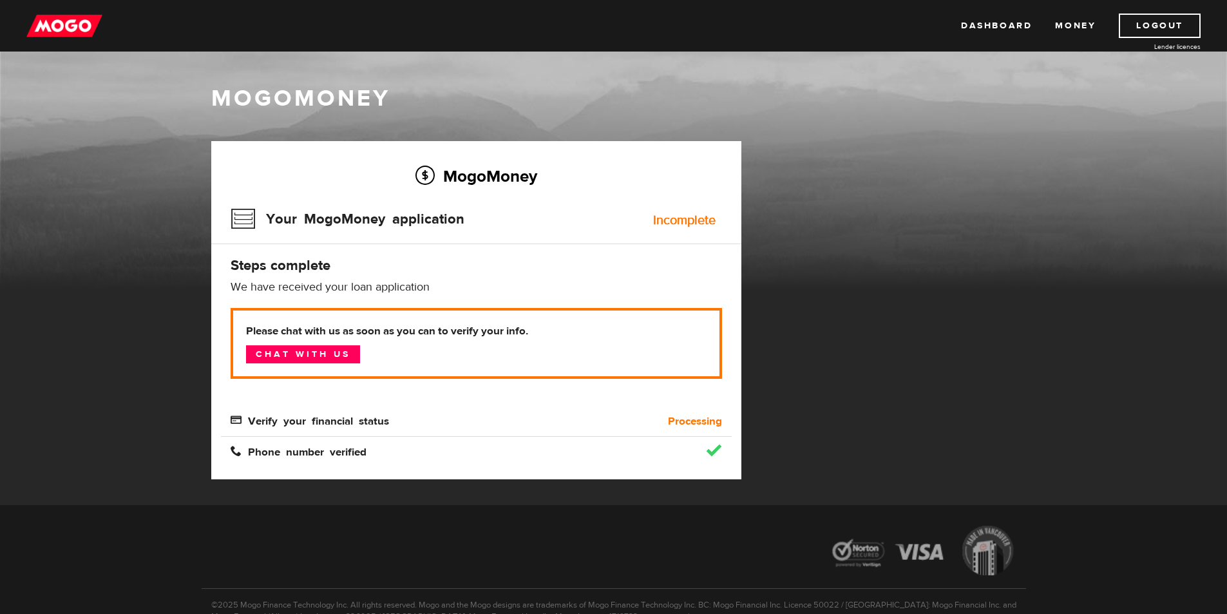
click at [1009, 232] on div "MogoMoney Your MogoMoney application Expired Your MogoMoney credit decision has…" at bounding box center [614, 323] width 824 height 364
click at [1012, 234] on div "MogoMoney Your MogoMoney application Expired Your MogoMoney credit decision has…" at bounding box center [614, 323] width 824 height 364
click at [1154, 27] on link "Logout" at bounding box center [1160, 26] width 82 height 24
